Goal: Find specific page/section: Find specific page/section

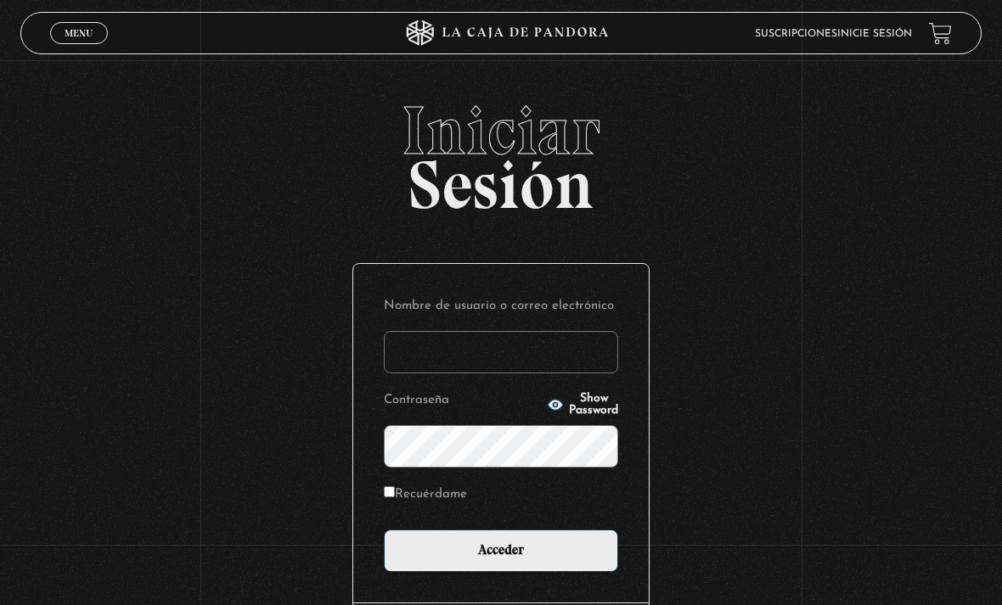
type input "ny2597@gmail.com"
click at [501, 560] on input "Acceder" at bounding box center [501, 551] width 234 height 42
click at [458, 560] on input "Acceder" at bounding box center [501, 551] width 234 height 42
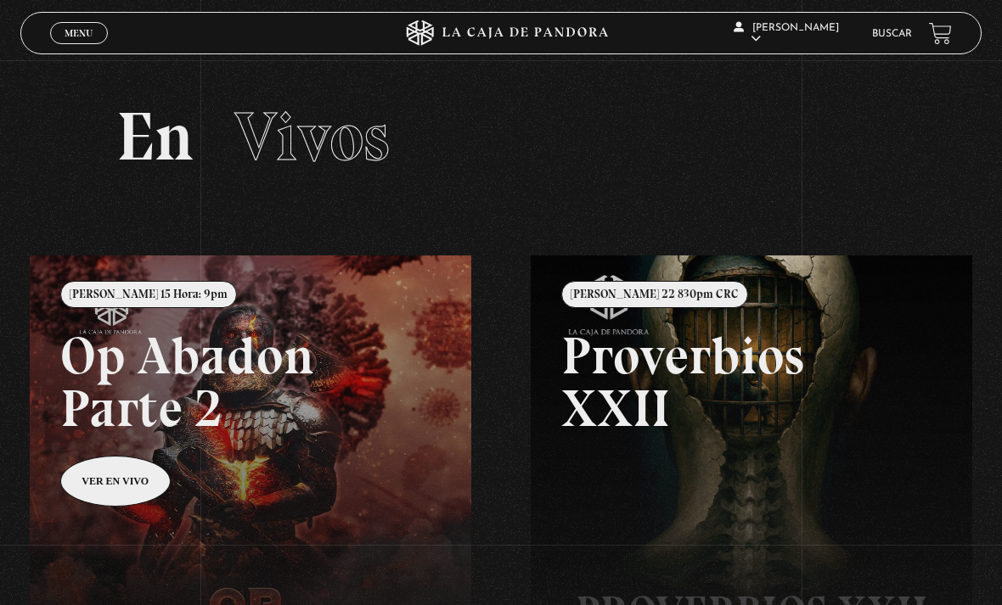
click at [80, 38] on span "Menu" at bounding box center [79, 33] width 28 height 10
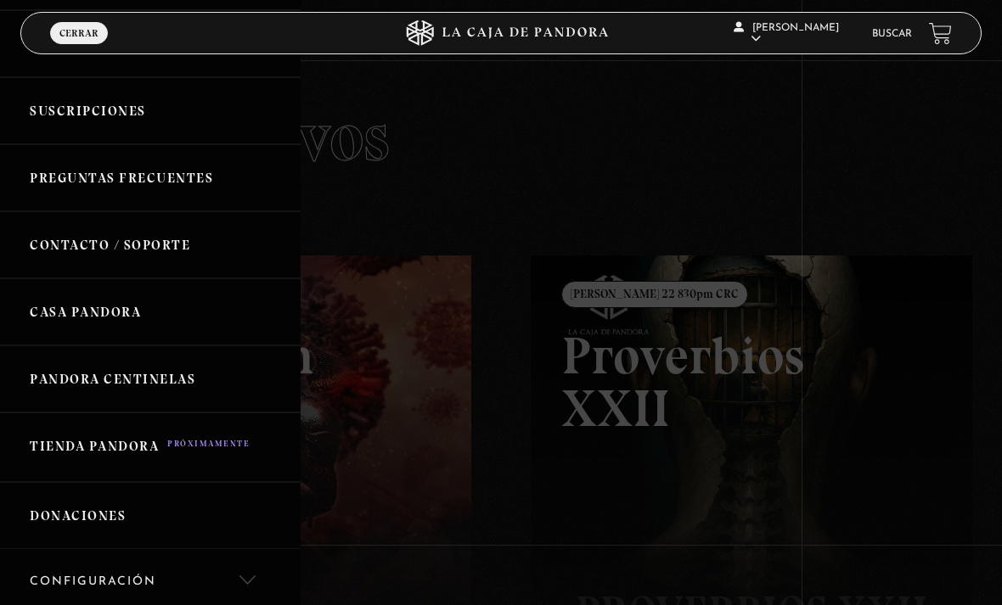
scroll to position [331, 0]
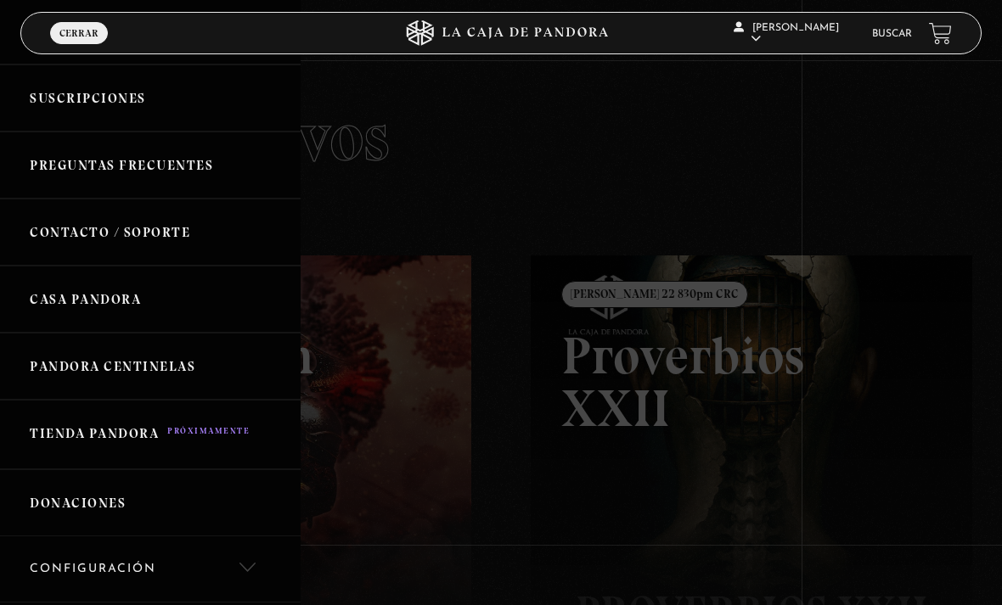
click at [105, 360] on link "Pandora Centinelas" at bounding box center [150, 366] width 301 height 67
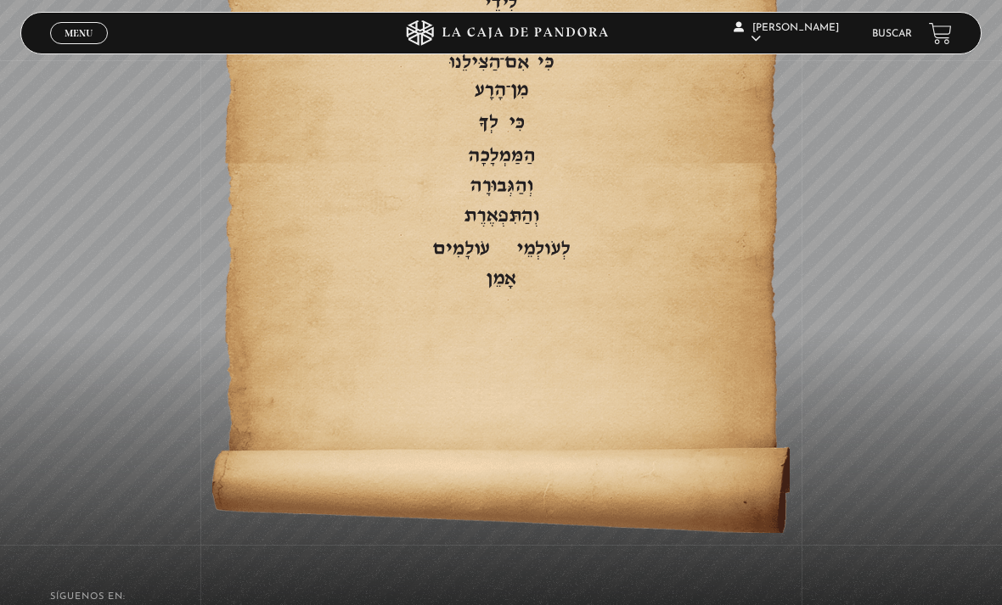
scroll to position [3481, 0]
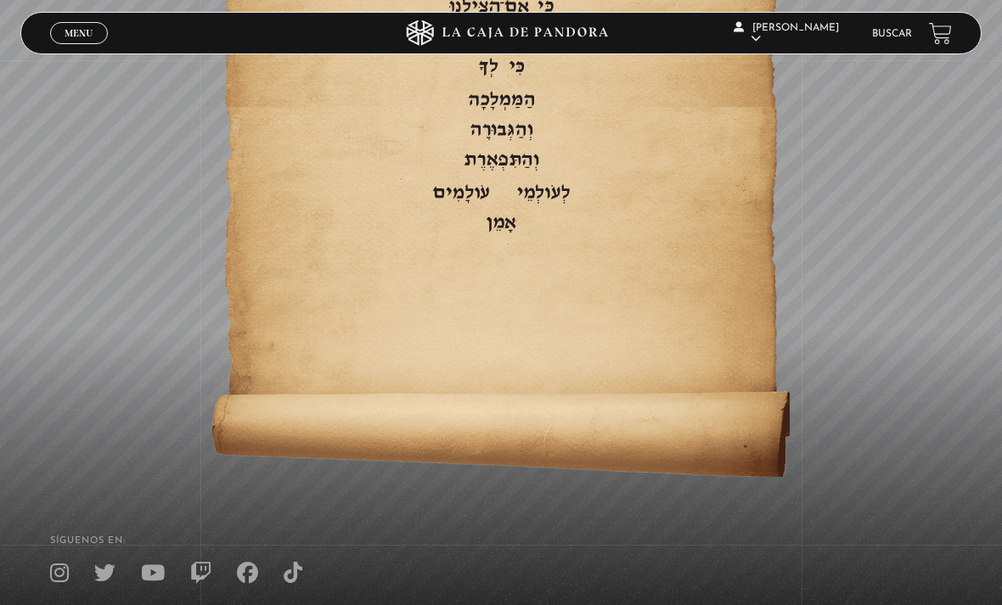
click at [63, 25] on link "Menu Cerrar" at bounding box center [79, 33] width 58 height 22
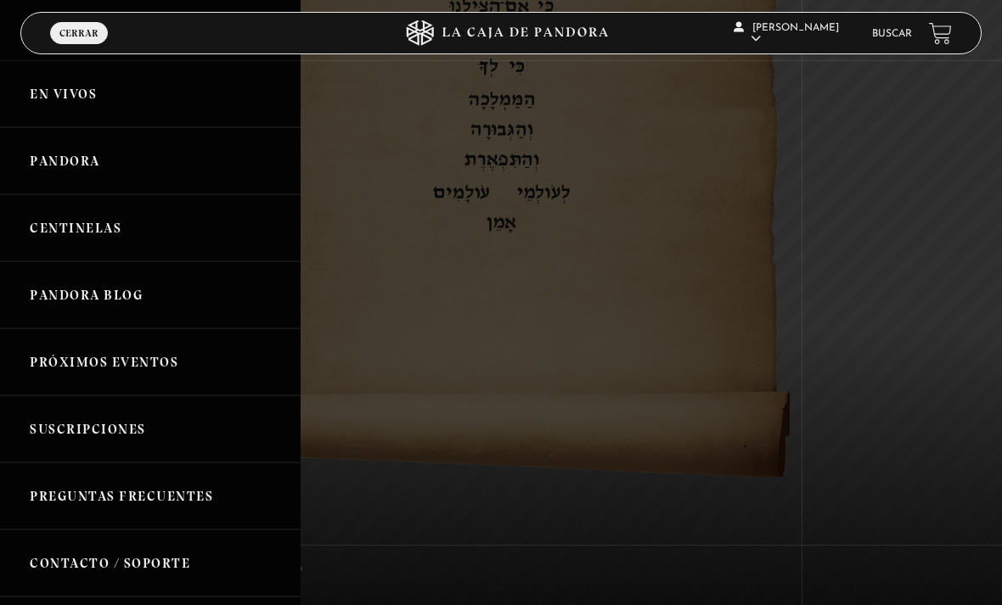
click at [86, 234] on link "Centinelas" at bounding box center [150, 227] width 301 height 67
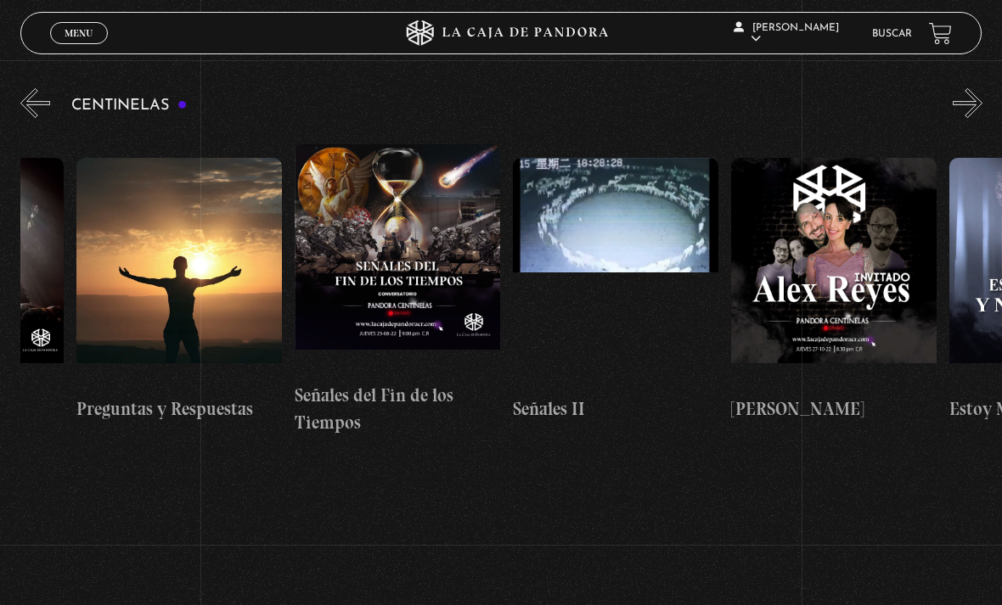
scroll to position [369, 0]
